Goal: Register for event/course: Sign up to attend an event or enroll in a course

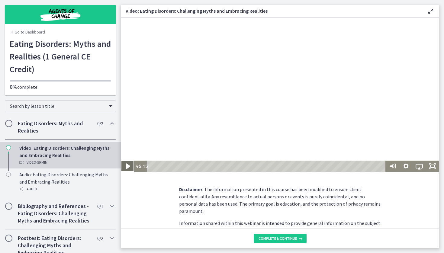
click at [128, 167] on icon "Play Video" at bounding box center [128, 165] width 4 height 5
click at [125, 165] on icon "Pause" at bounding box center [128, 165] width 16 height 13
click at [125, 165] on icon "Play Video" at bounding box center [128, 165] width 16 height 13
click at [129, 164] on icon "Pause" at bounding box center [128, 166] width 4 height 4
click at [129, 166] on icon "Play Video" at bounding box center [127, 166] width 3 height 5
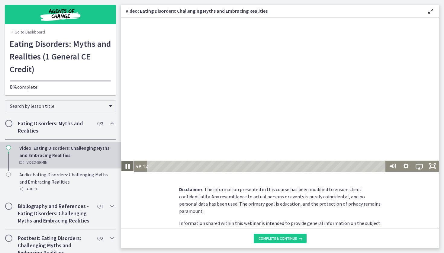
click at [129, 166] on icon "Pause" at bounding box center [127, 166] width 4 height 5
click at [129, 166] on icon "Play Video" at bounding box center [128, 165] width 4 height 5
click at [129, 166] on icon "Pause" at bounding box center [128, 166] width 4 height 4
click at [129, 166] on icon "Play Video" at bounding box center [128, 165] width 4 height 5
click at [129, 166] on icon "Pause" at bounding box center [127, 166] width 4 height 5
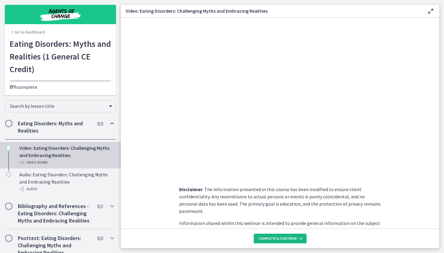
click at [298, 237] on icon at bounding box center [300, 238] width 6 height 5
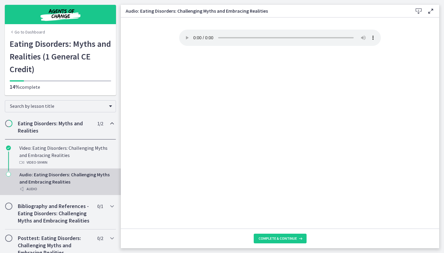
click at [298, 237] on icon at bounding box center [300, 238] width 6 height 5
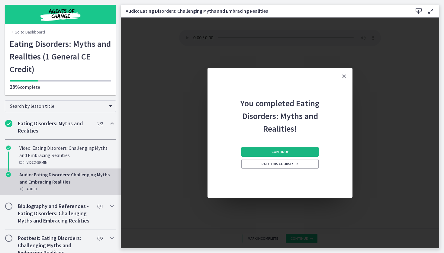
click at [287, 150] on span "Continue" at bounding box center [279, 151] width 17 height 5
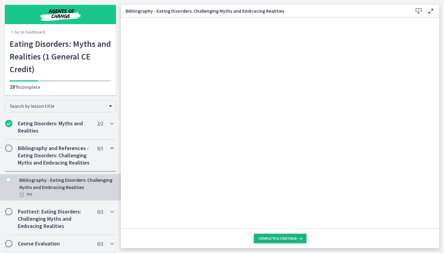
click at [274, 238] on span "Complete & continue" at bounding box center [277, 238] width 38 height 5
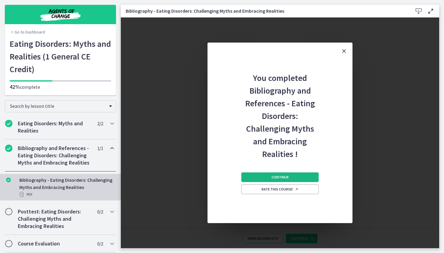
click at [281, 174] on button "Continue" at bounding box center [279, 177] width 77 height 10
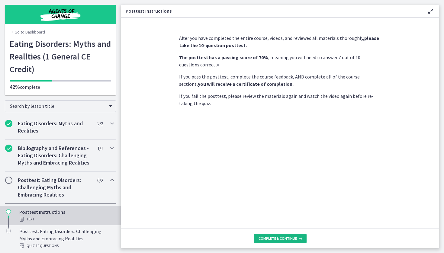
click at [274, 238] on span "Complete & continue" at bounding box center [277, 238] width 38 height 5
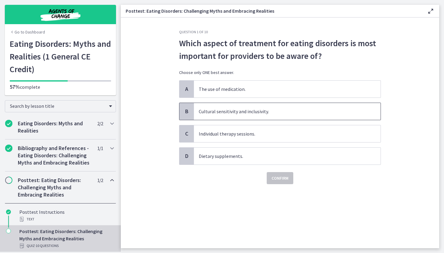
click at [258, 111] on p "Cultural sensitivity and inclusivity." at bounding box center [281, 111] width 165 height 7
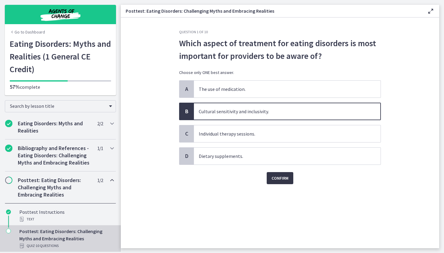
click at [278, 179] on span "Confirm" at bounding box center [279, 178] width 17 height 7
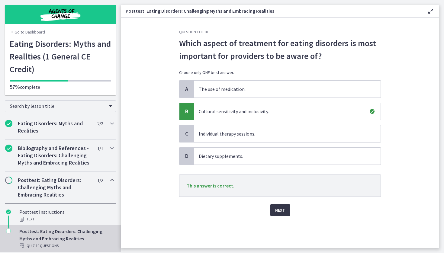
click at [274, 210] on button "Next" at bounding box center [280, 210] width 20 height 12
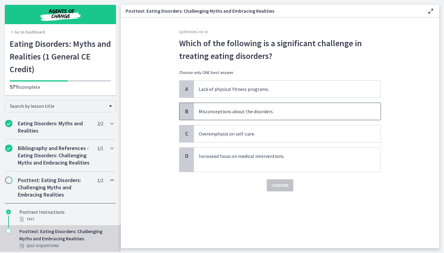
click at [254, 109] on p "Misconceptions about the disorders." at bounding box center [281, 111] width 165 height 7
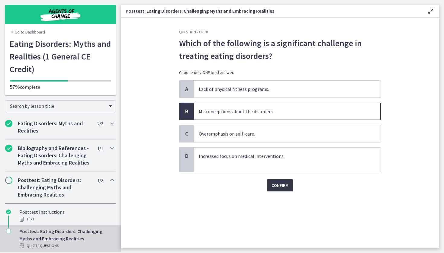
click at [279, 185] on span "Confirm" at bounding box center [279, 185] width 17 height 7
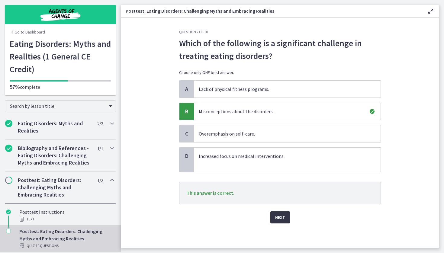
click at [284, 217] on span "Next" at bounding box center [280, 217] width 10 height 7
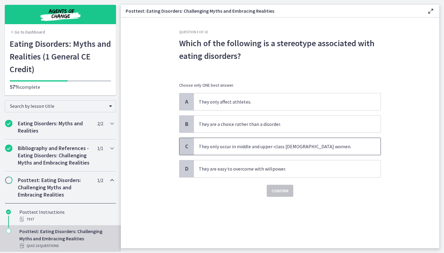
click at [290, 147] on p "They only occur in middle and upper-class [DEMOGRAPHIC_DATA] women." at bounding box center [281, 146] width 165 height 7
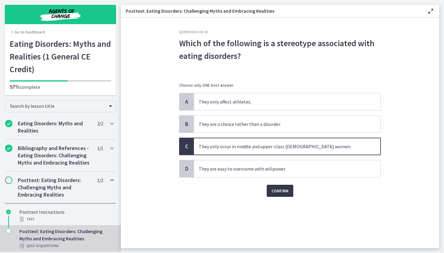
click at [280, 192] on span "Confirm" at bounding box center [279, 190] width 17 height 7
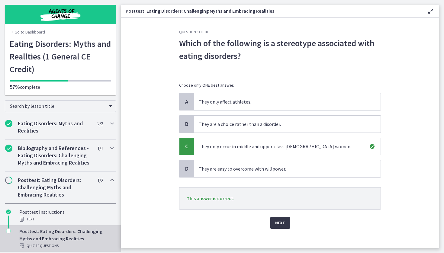
click at [277, 222] on span "Next" at bounding box center [280, 222] width 10 height 7
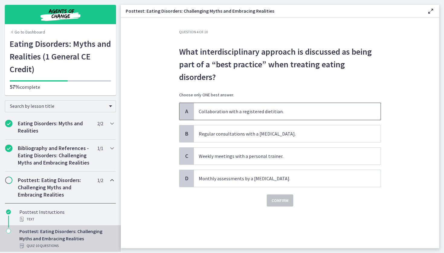
click at [265, 111] on p "Collaboration with a registered dietitian." at bounding box center [281, 111] width 165 height 7
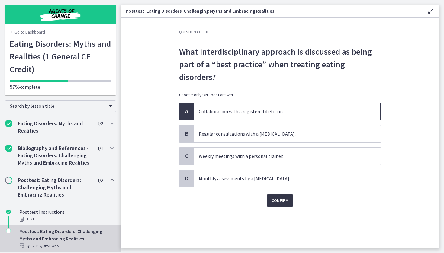
click at [279, 200] on span "Confirm" at bounding box center [279, 200] width 17 height 7
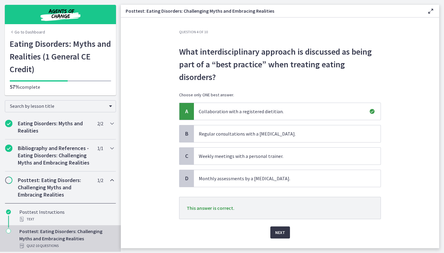
click at [282, 232] on span "Next" at bounding box center [280, 232] width 10 height 7
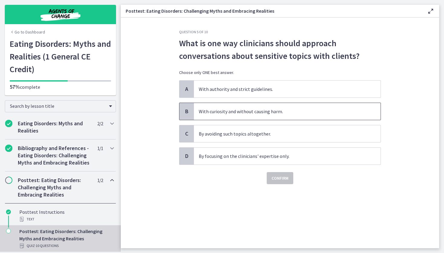
click at [258, 112] on p "With curiosity and without causing harm." at bounding box center [281, 111] width 165 height 7
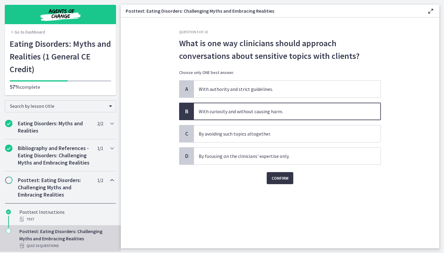
click at [285, 179] on span "Confirm" at bounding box center [279, 178] width 17 height 7
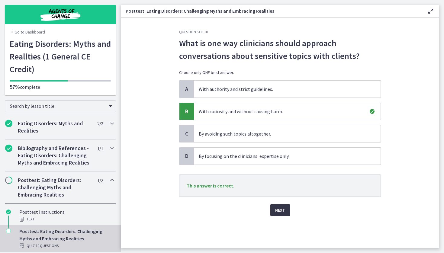
click at [277, 209] on span "Next" at bounding box center [280, 210] width 10 height 7
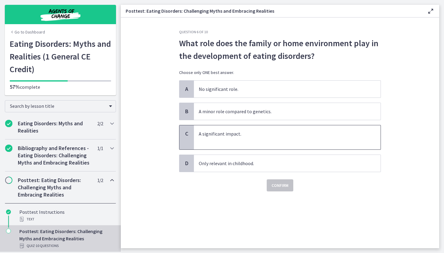
click at [254, 138] on p at bounding box center [281, 140] width 165 height 7
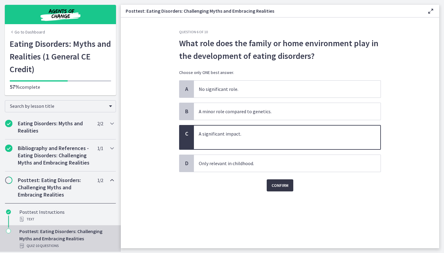
click at [281, 188] on span "Confirm" at bounding box center [279, 185] width 17 height 7
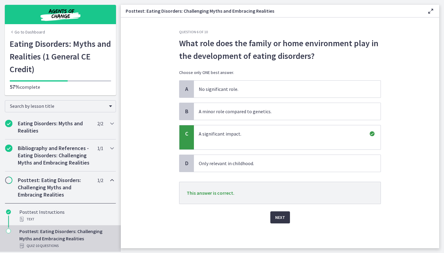
click at [281, 215] on span "Next" at bounding box center [280, 217] width 10 height 7
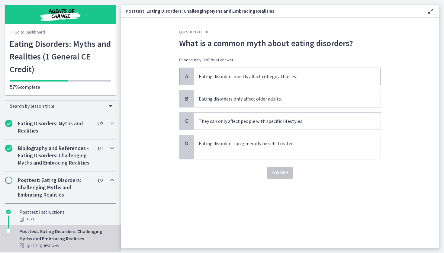
click at [277, 75] on p "Eating disorders mostly affect college athletes." at bounding box center [281, 76] width 165 height 7
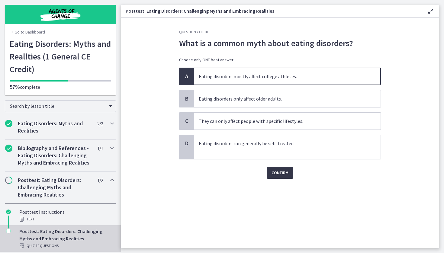
click at [283, 174] on span "Confirm" at bounding box center [279, 172] width 17 height 7
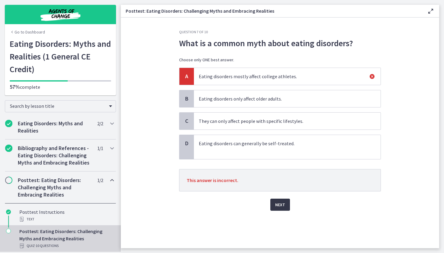
click at [280, 205] on span "Next" at bounding box center [280, 204] width 10 height 7
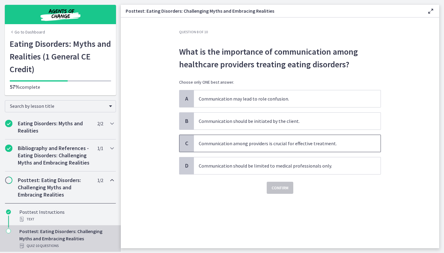
click at [284, 145] on p "Communication among providers is crucial for effective treatment." at bounding box center [281, 143] width 165 height 7
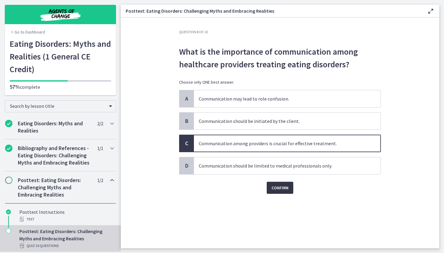
click at [284, 190] on span "Confirm" at bounding box center [279, 187] width 17 height 7
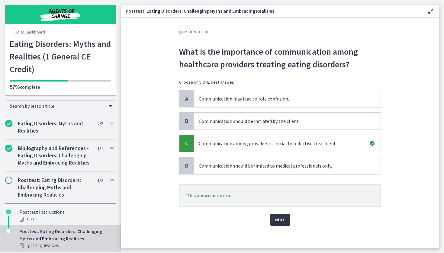
click at [277, 219] on span "Next" at bounding box center [280, 219] width 10 height 7
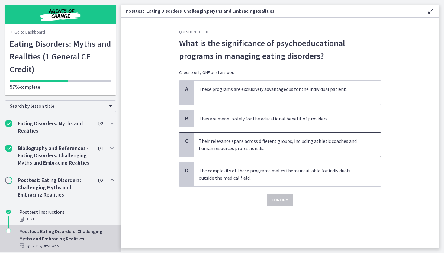
click at [274, 140] on p "Their relevance spans across different groups, including athletic coaches and h…" at bounding box center [281, 144] width 165 height 14
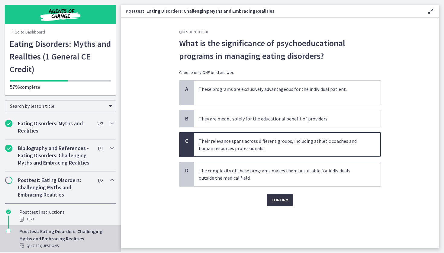
click at [280, 200] on span "Confirm" at bounding box center [279, 199] width 17 height 7
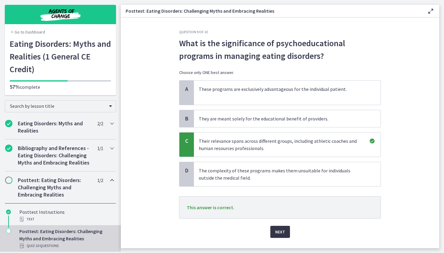
click at [279, 233] on span "Next" at bounding box center [280, 231] width 10 height 7
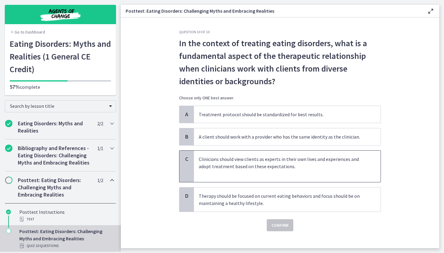
click at [291, 164] on p "Clinicians should view clients as experts in their own lives and experiences an…" at bounding box center [281, 162] width 165 height 14
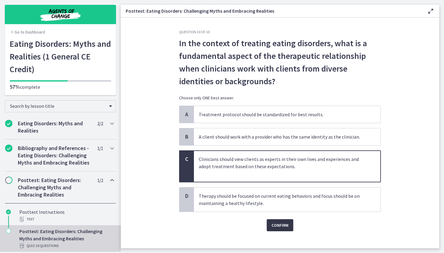
click at [283, 228] on span "Confirm" at bounding box center [279, 225] width 17 height 7
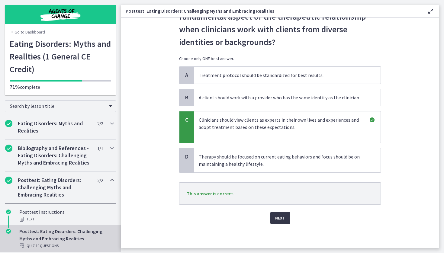
scroll to position [39, 0]
click at [281, 219] on span "Next" at bounding box center [280, 217] width 10 height 7
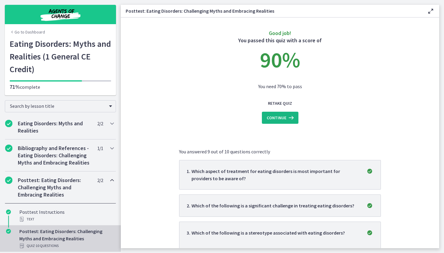
click at [281, 119] on span "Continue" at bounding box center [277, 117] width 20 height 7
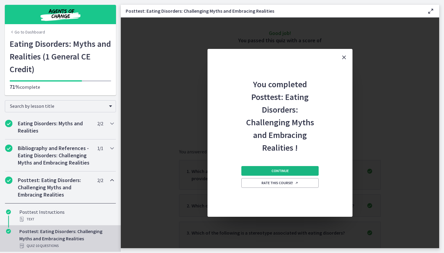
click at [281, 172] on span "Continue" at bounding box center [279, 170] width 17 height 5
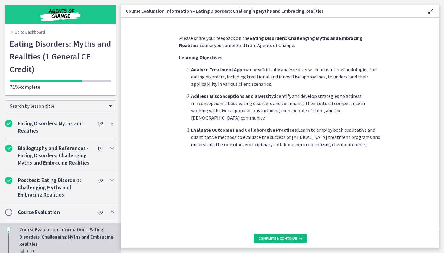
click at [283, 240] on span "Complete & continue" at bounding box center [277, 238] width 38 height 5
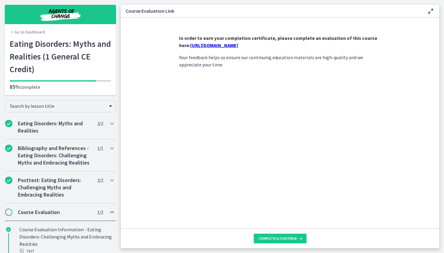
click at [238, 45] on link "[URL][DOMAIN_NAME]" at bounding box center [214, 45] width 48 height 6
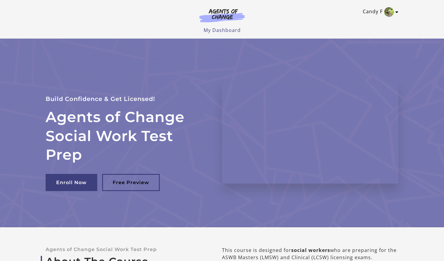
click at [374, 10] on link "Candy F" at bounding box center [379, 12] width 33 height 10
click at [300, 52] on div "Agents of Change Social Work Test Prep Build Confidence & Get Licensed! Enroll …" at bounding box center [222, 133] width 362 height 189
click at [217, 31] on link "My Dashboard" at bounding box center [222, 30] width 37 height 7
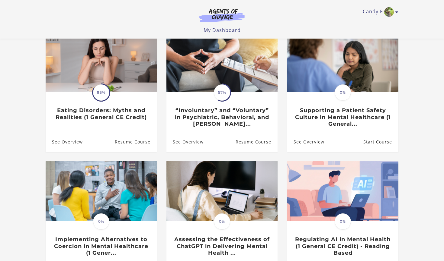
scroll to position [63, 0]
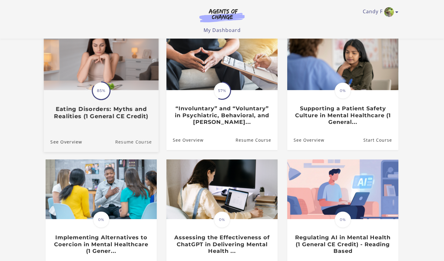
click at [127, 142] on link "Resume Course" at bounding box center [136, 142] width 43 height 20
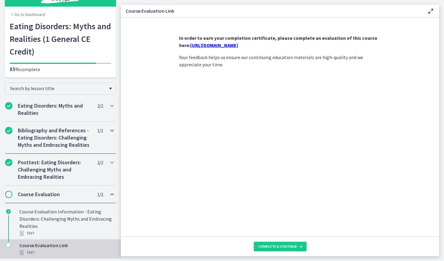
scroll to position [18, 0]
click at [60, 194] on h2 "Course Evaluation" at bounding box center [55, 194] width 74 height 7
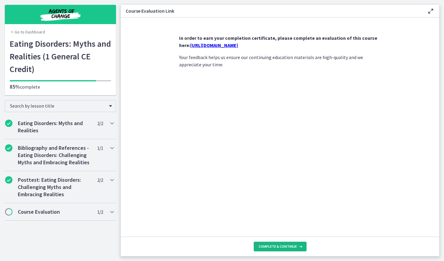
click at [271, 245] on span "Complete & continue" at bounding box center [277, 247] width 38 height 5
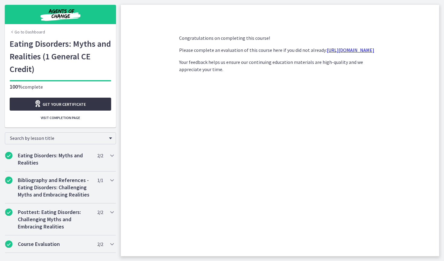
click at [99, 102] on link "Get your certificate" at bounding box center [60, 104] width 101 height 13
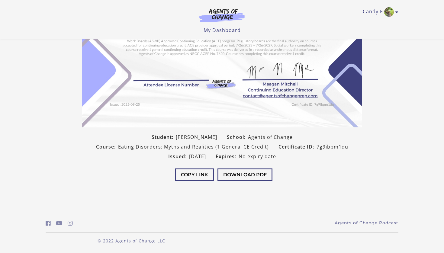
scroll to position [98, 0]
click at [245, 174] on button "Download PDF" at bounding box center [244, 175] width 55 height 12
